Goal: Information Seeking & Learning: Learn about a topic

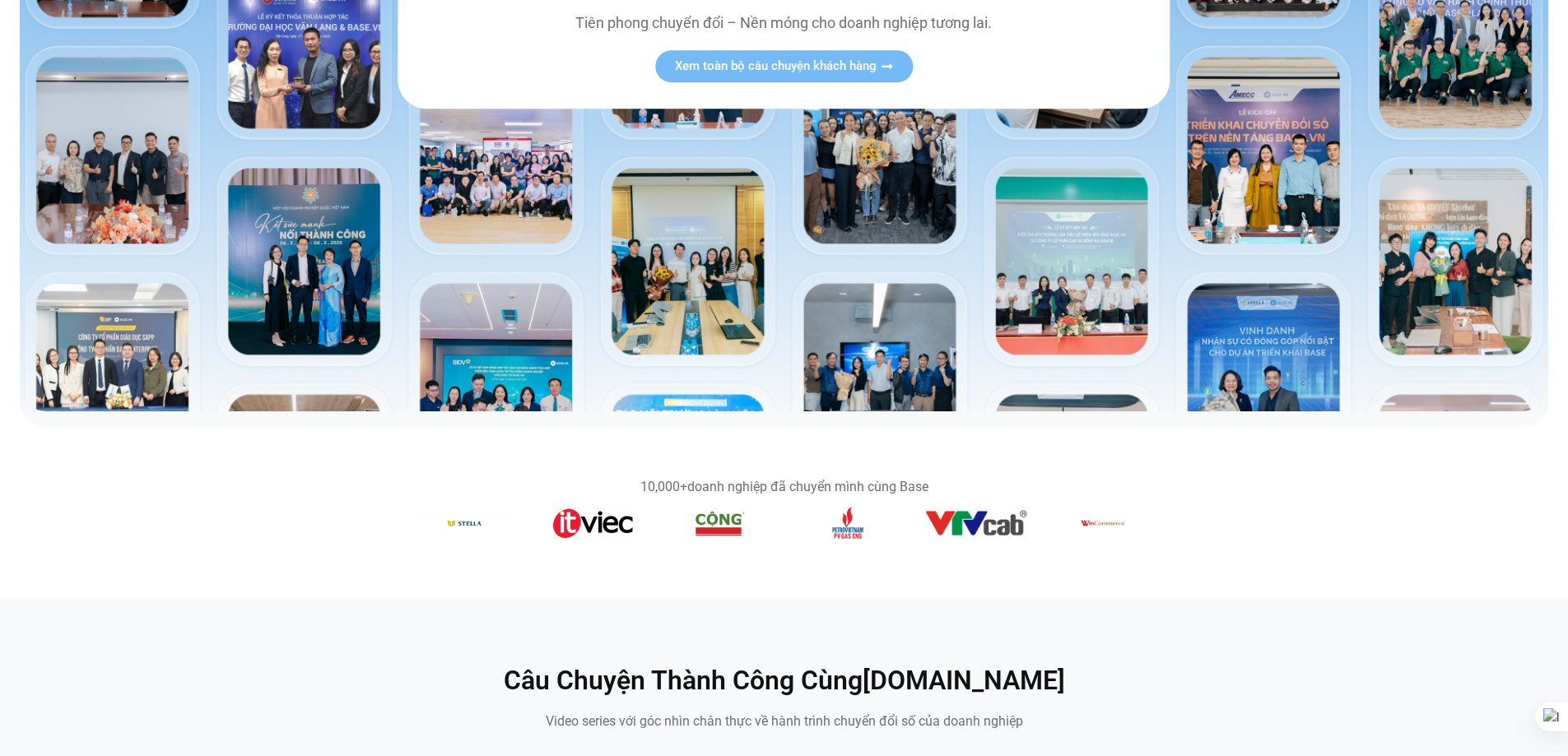
scroll to position [822, 0]
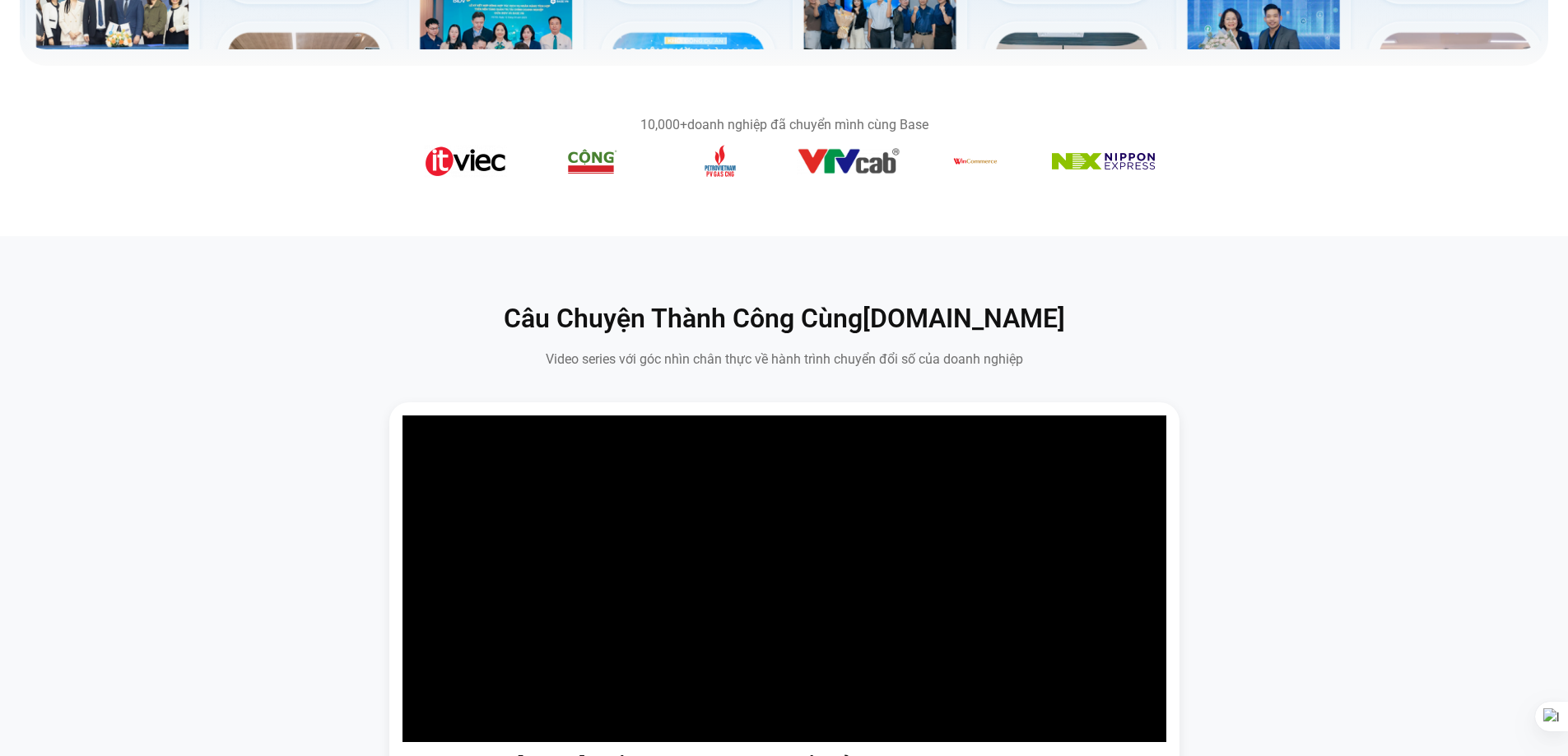
click at [1421, 501] on div "Hành trình [DATE] kiến tạo “Ngôi nhà số” của Nagecco cùng [DOMAIN_NAME] Với hàn…" at bounding box center [784, 693] width 1543 height 581
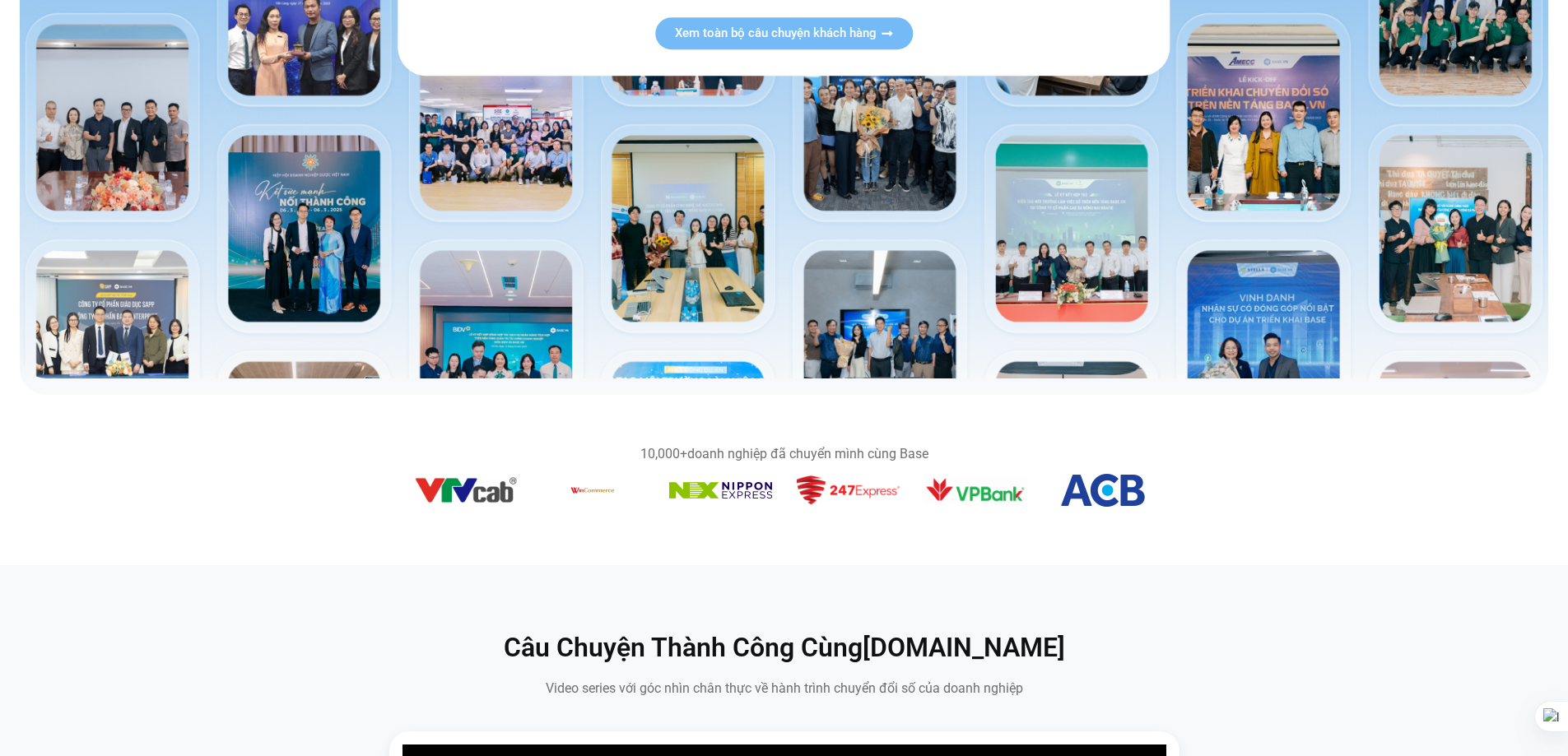
scroll to position [1069, 0]
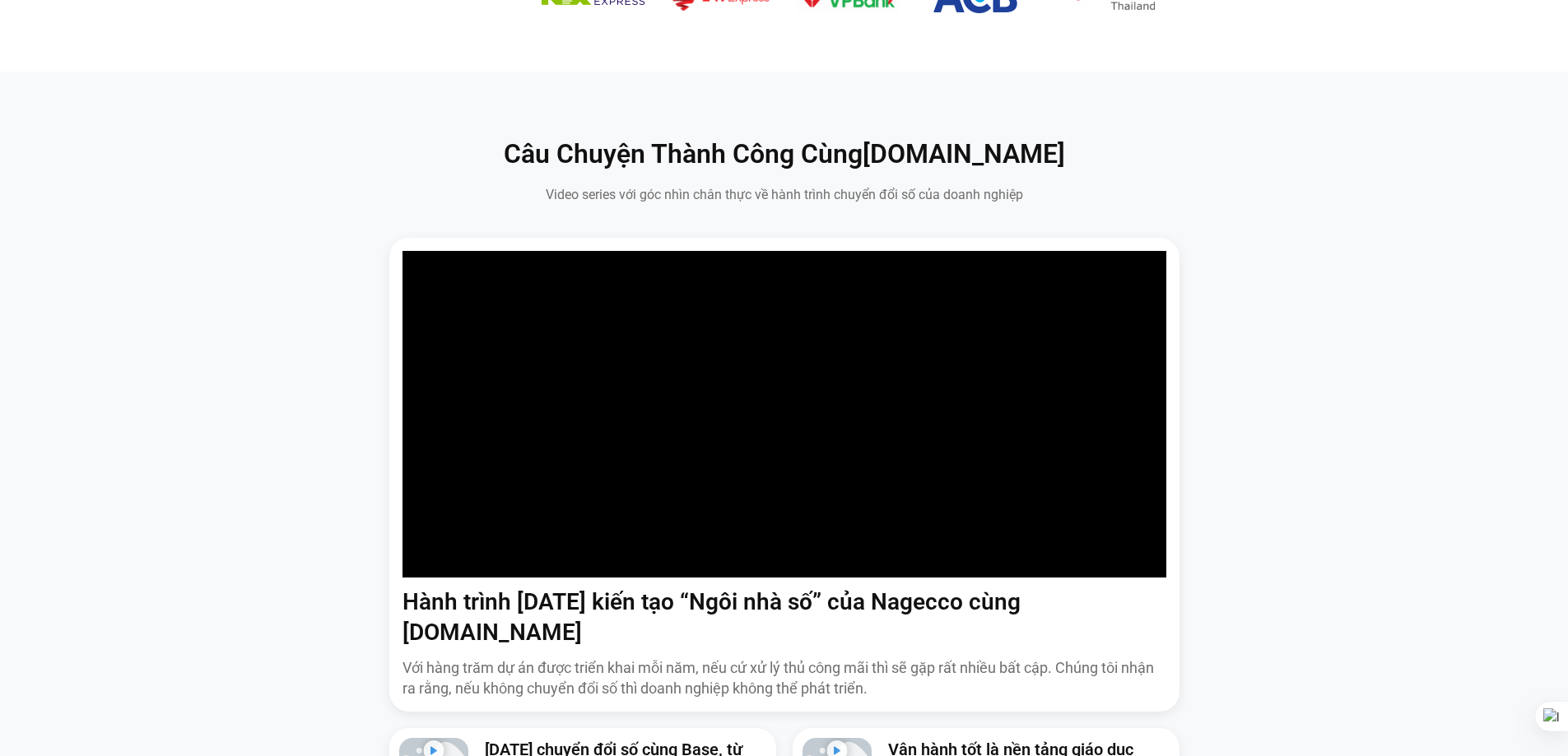
click at [1294, 298] on div "Hành trình [DATE] kiến tạo “Ngôi nhà số” của Nagecco cùng [DOMAIN_NAME] Với hàn…" at bounding box center [784, 528] width 1543 height 581
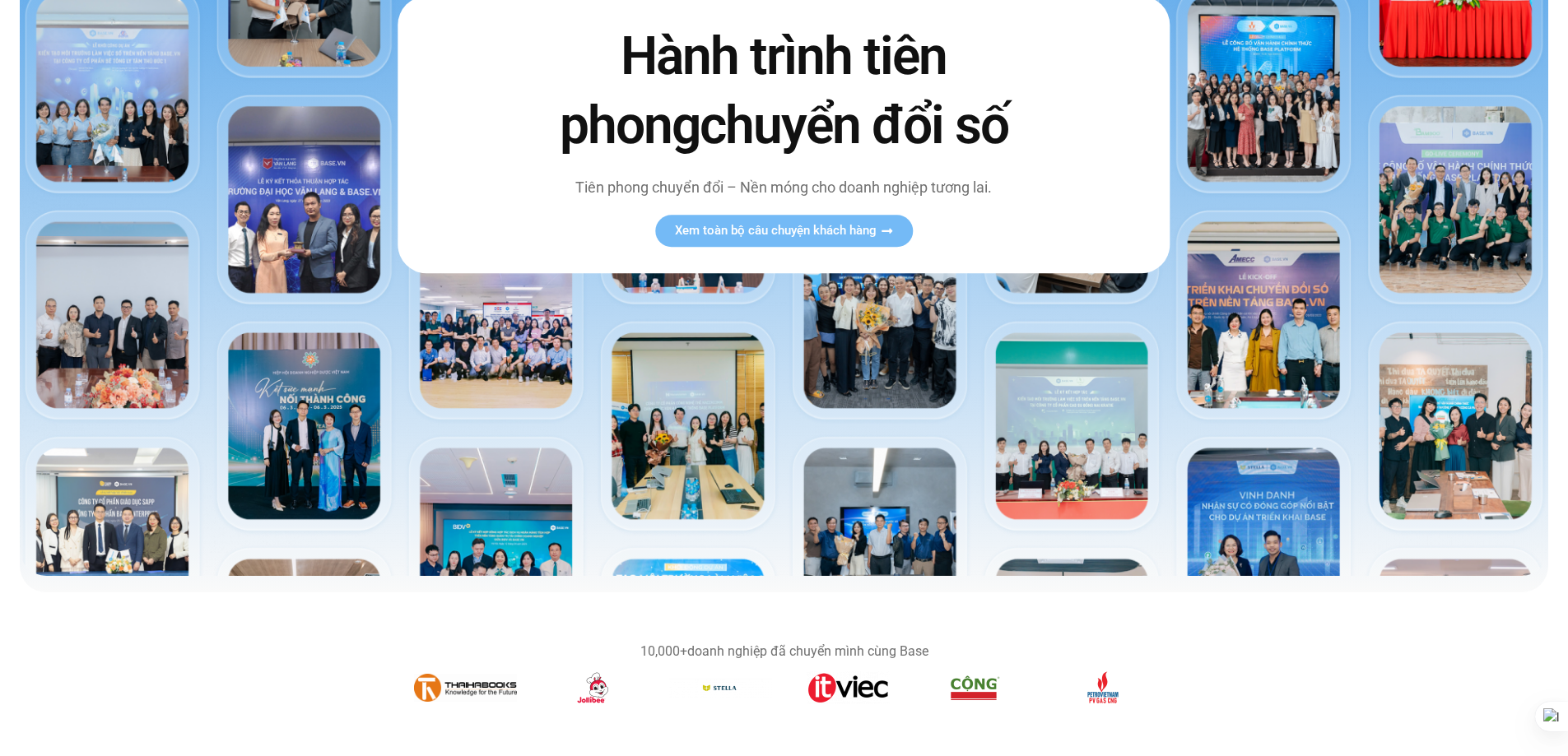
scroll to position [822, 0]
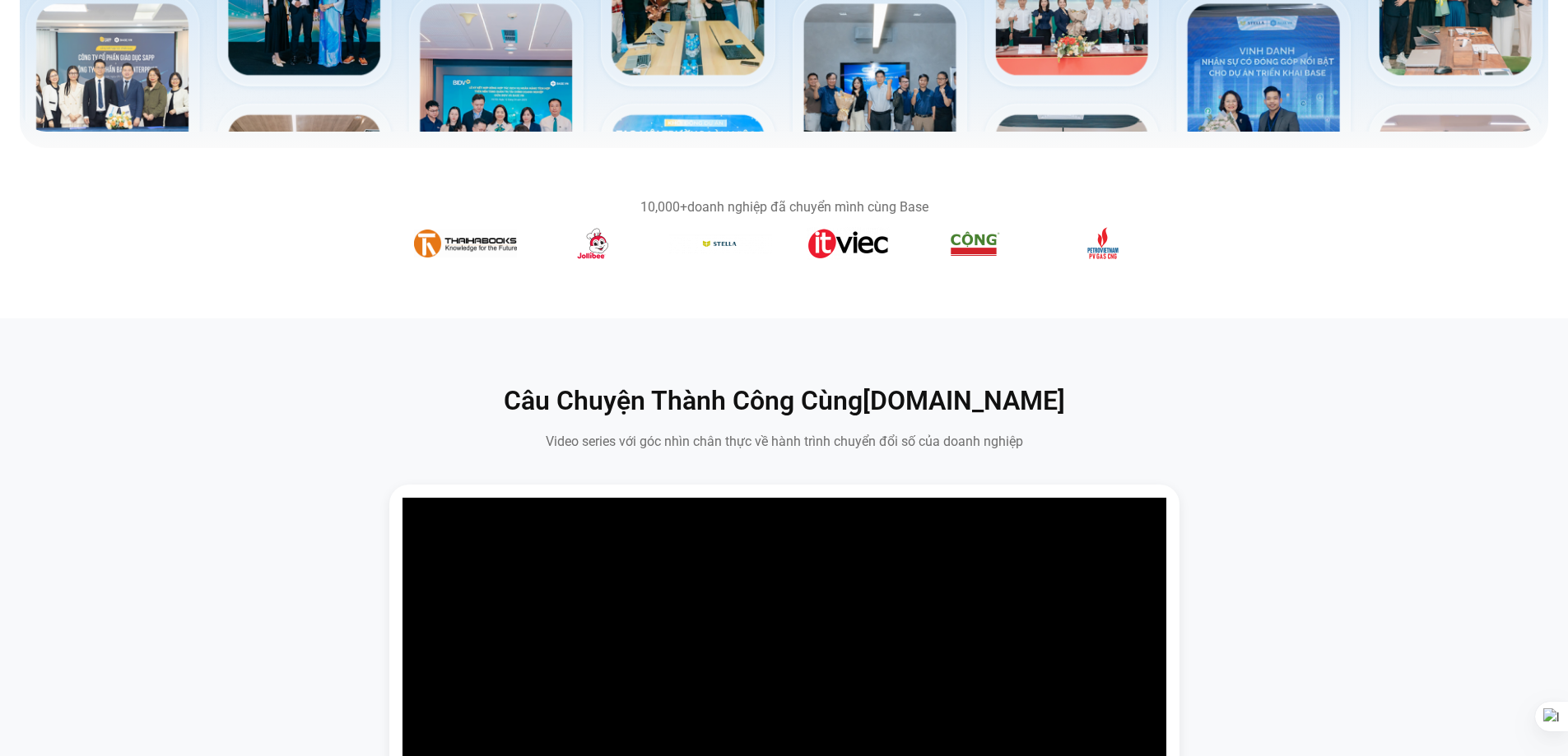
click at [1459, 406] on section "Câu Chuyện Thành Công Cùng [DOMAIN_NAME] Video series với góc nhìn chân thực về…" at bounding box center [784, 418] width 1543 height 68
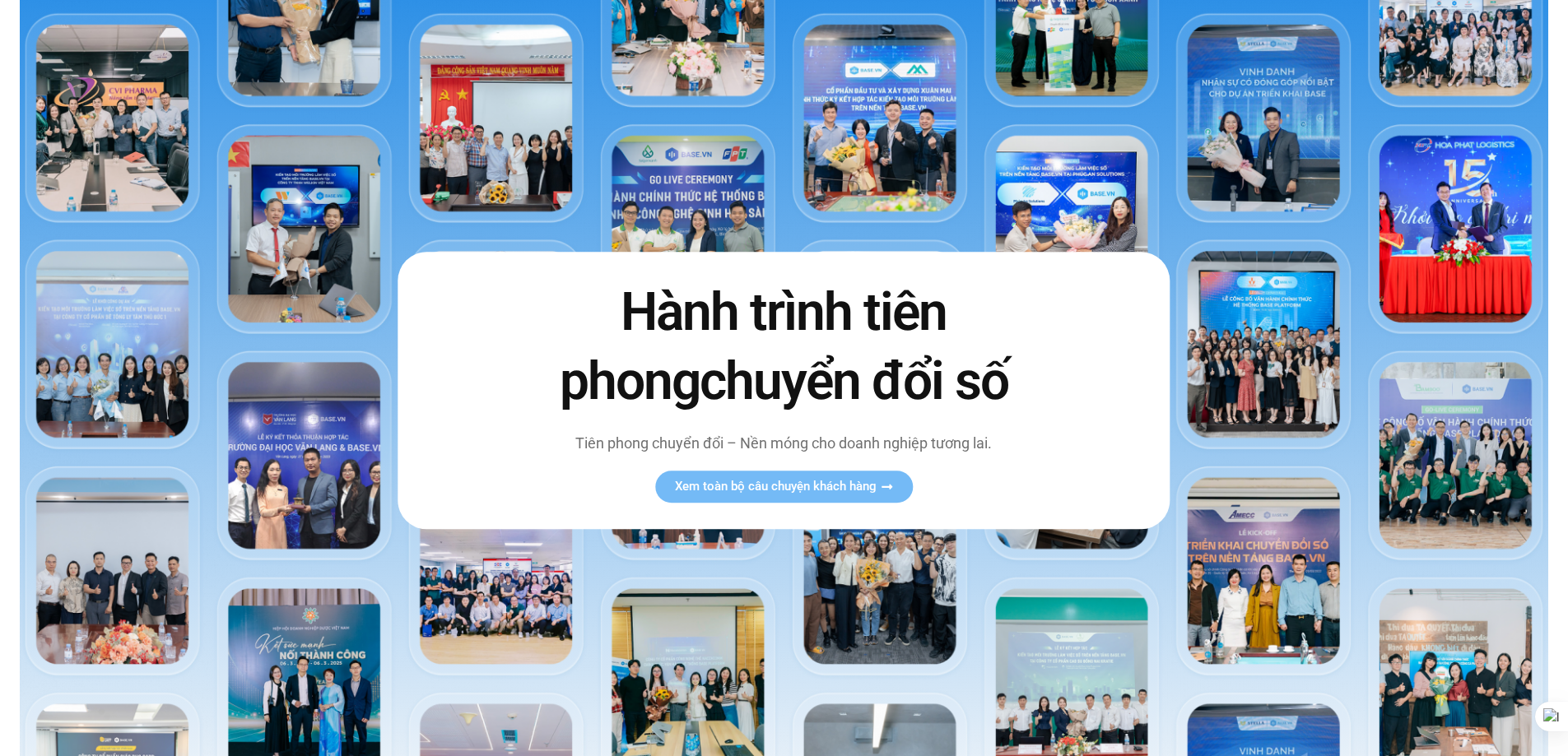
scroll to position [246, 0]
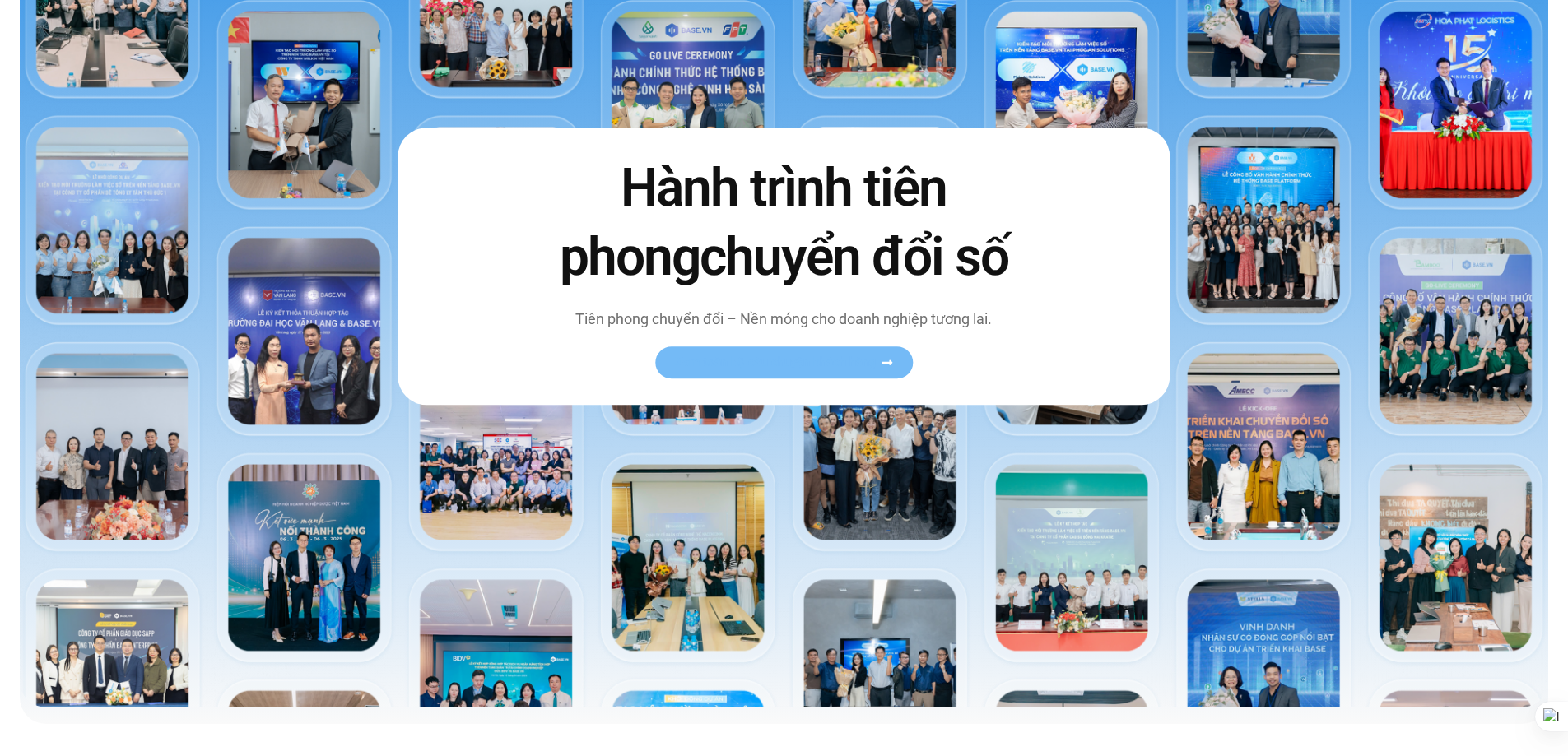
click at [850, 371] on link "Xem toàn bộ câu chuyện khách hàng" at bounding box center [784, 362] width 258 height 32
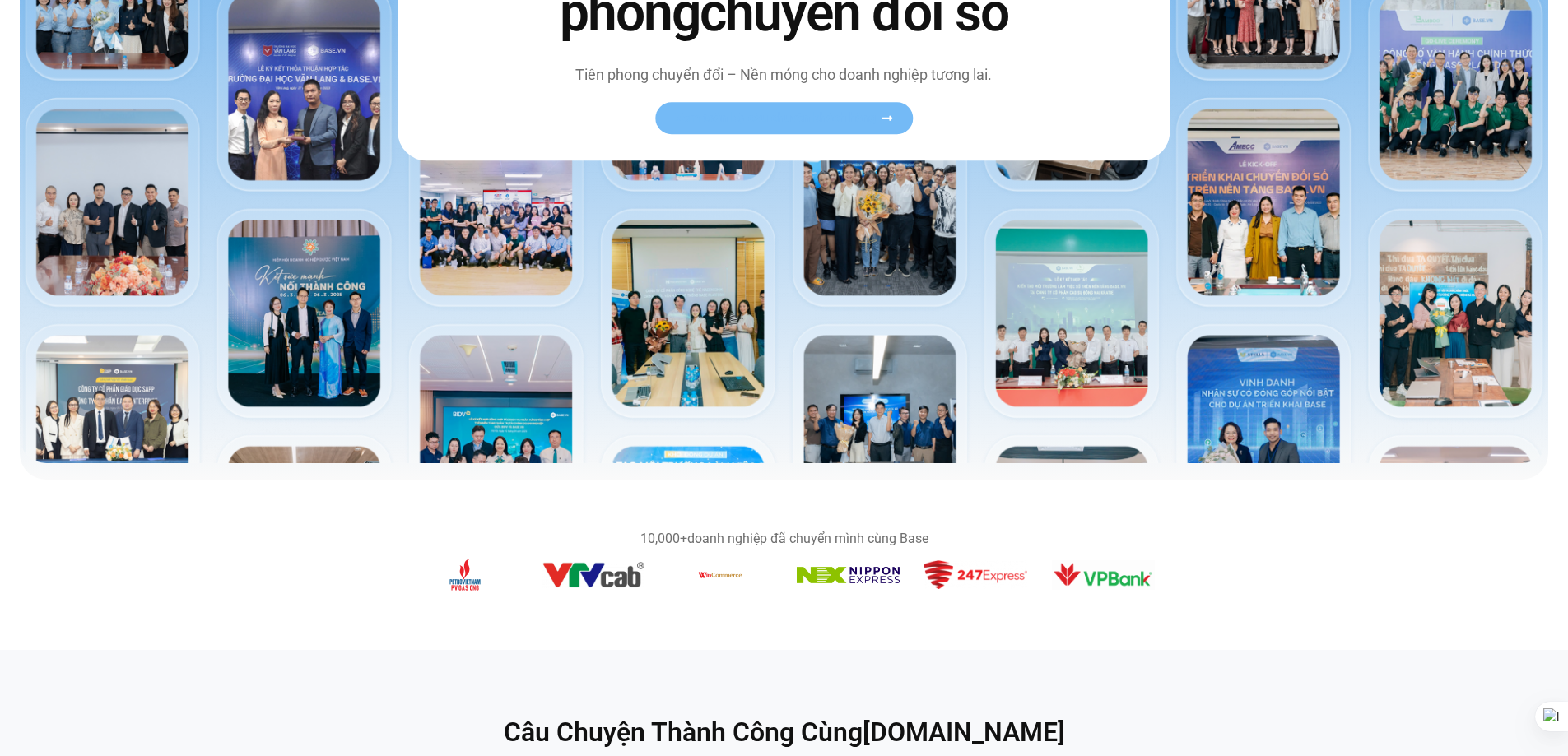
scroll to position [411, 0]
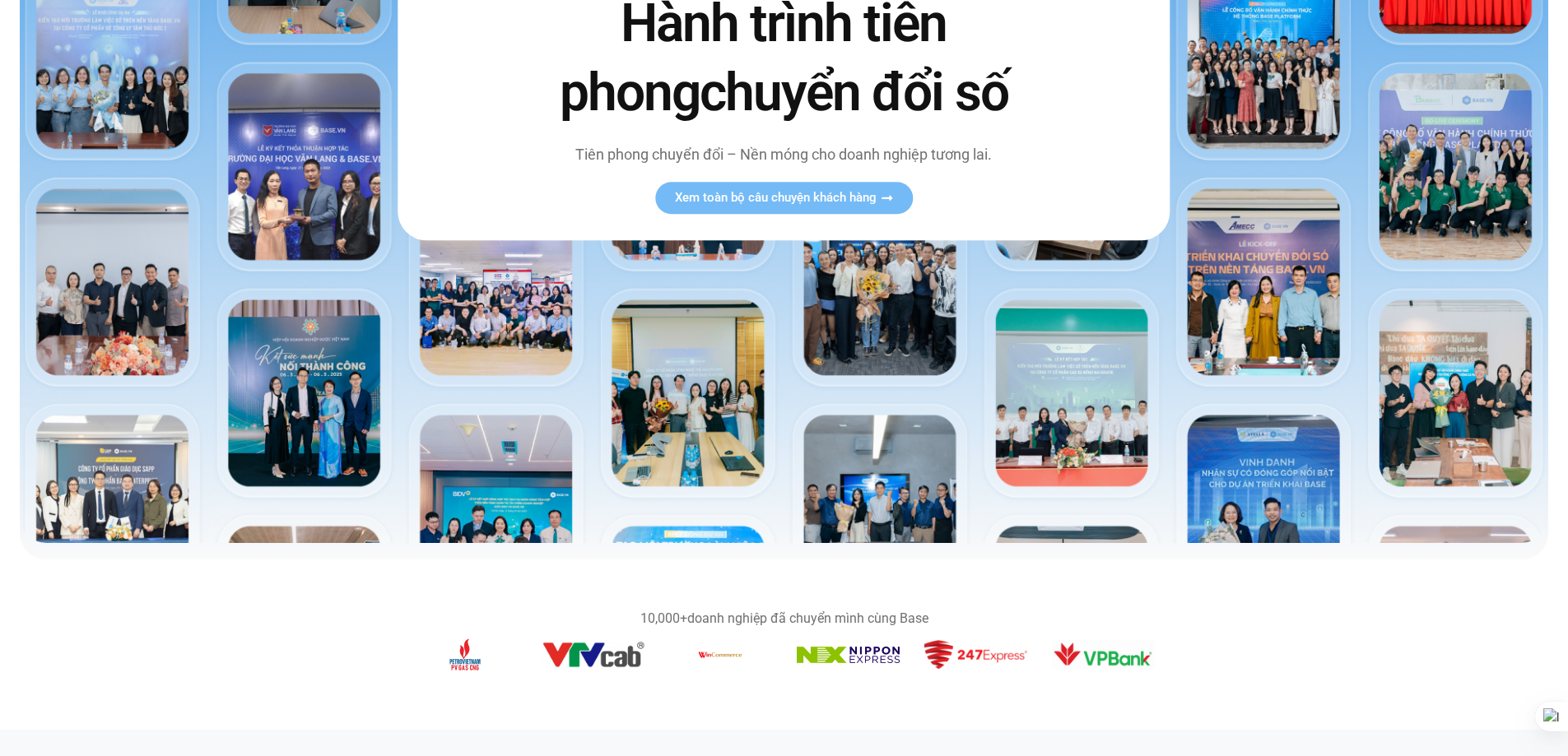
click at [790, 155] on p "Tiên phong chuyển đổi – Nền móng cho doanh nghiệp tương lai." at bounding box center [784, 154] width 518 height 22
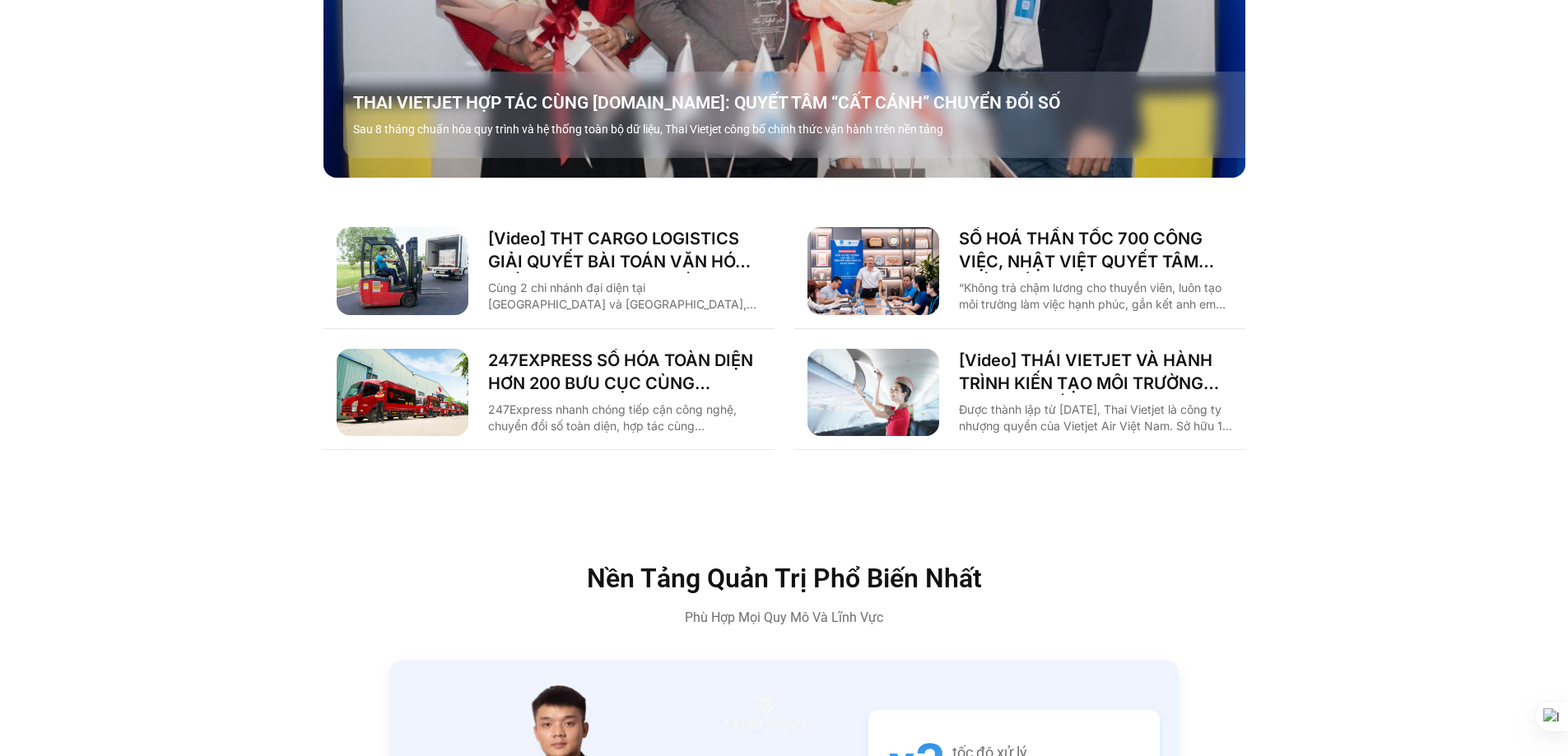
scroll to position [2714, 0]
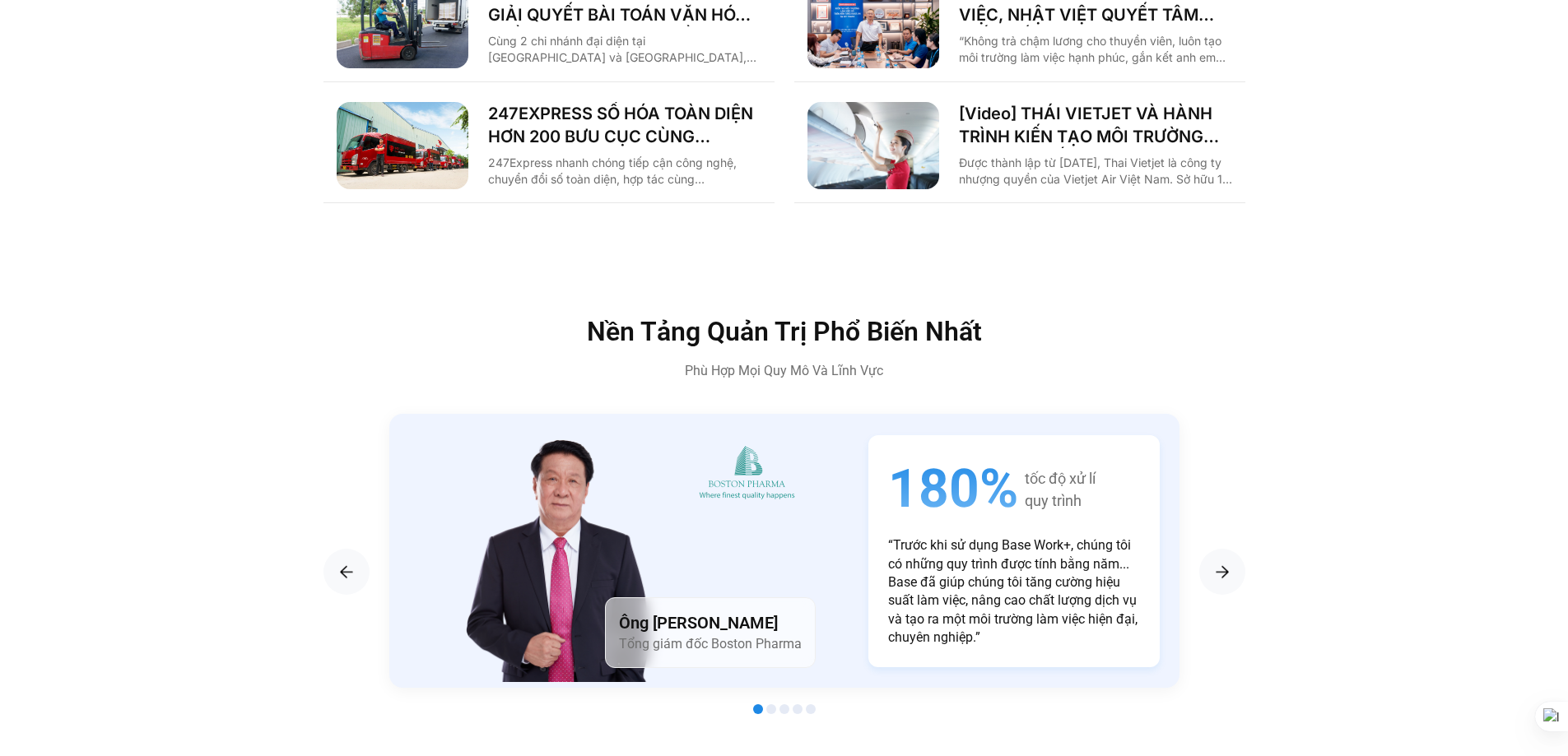
copy div "Tiên phong chuyển đổi – Nền móng cho doanh nghiệp tương lai."
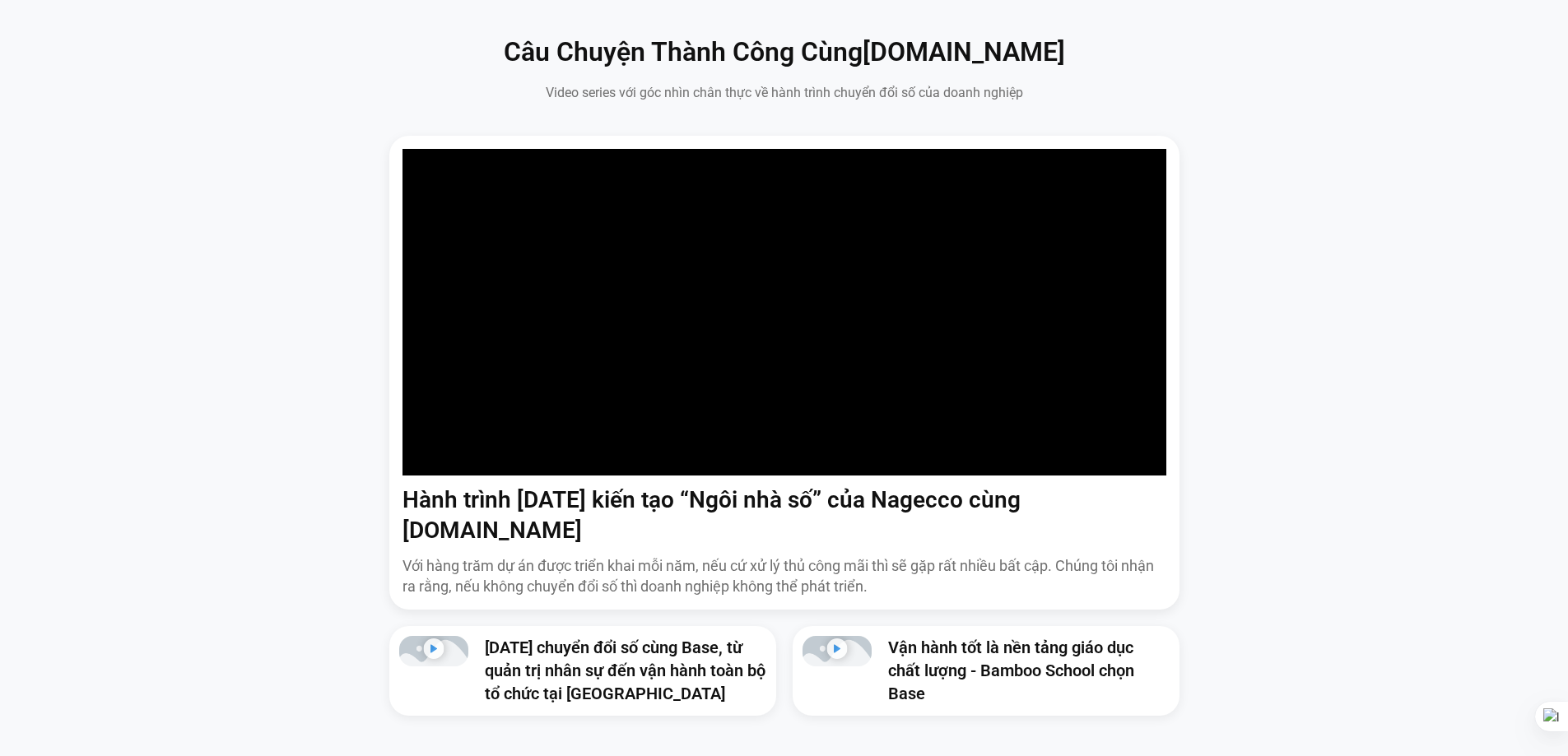
scroll to position [1233, 0]
